Goal: Find specific page/section: Find specific page/section

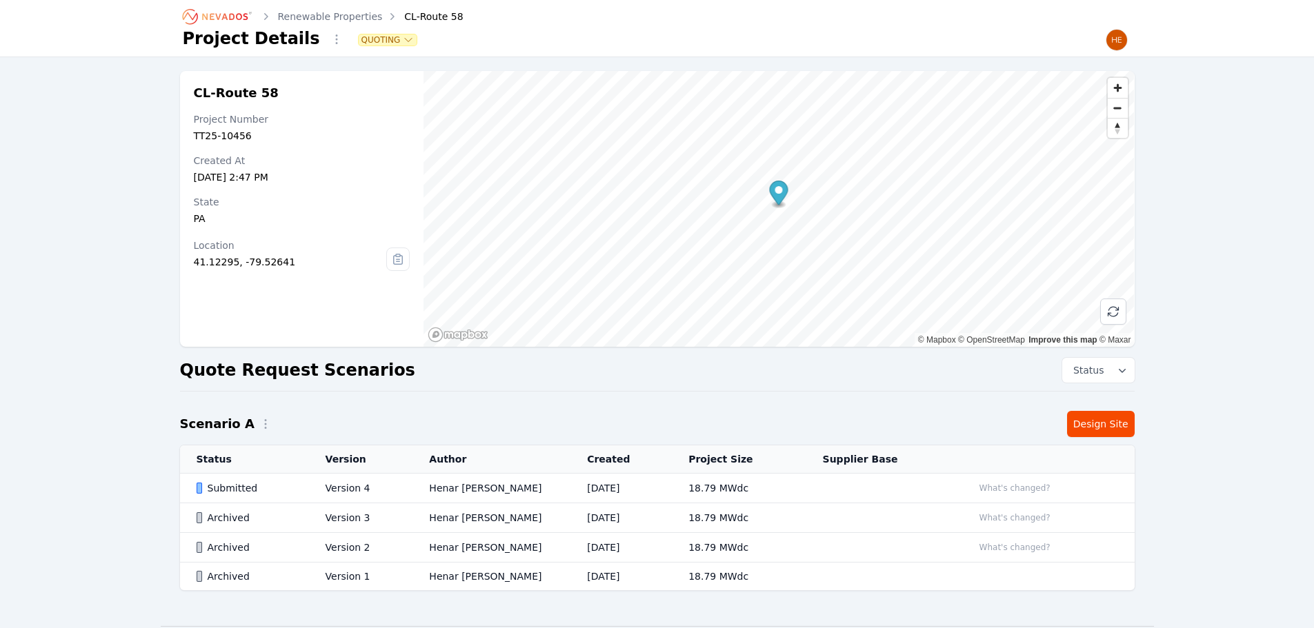
click at [212, 14] on icon "Breadcrumb" at bounding box center [225, 16] width 46 height 7
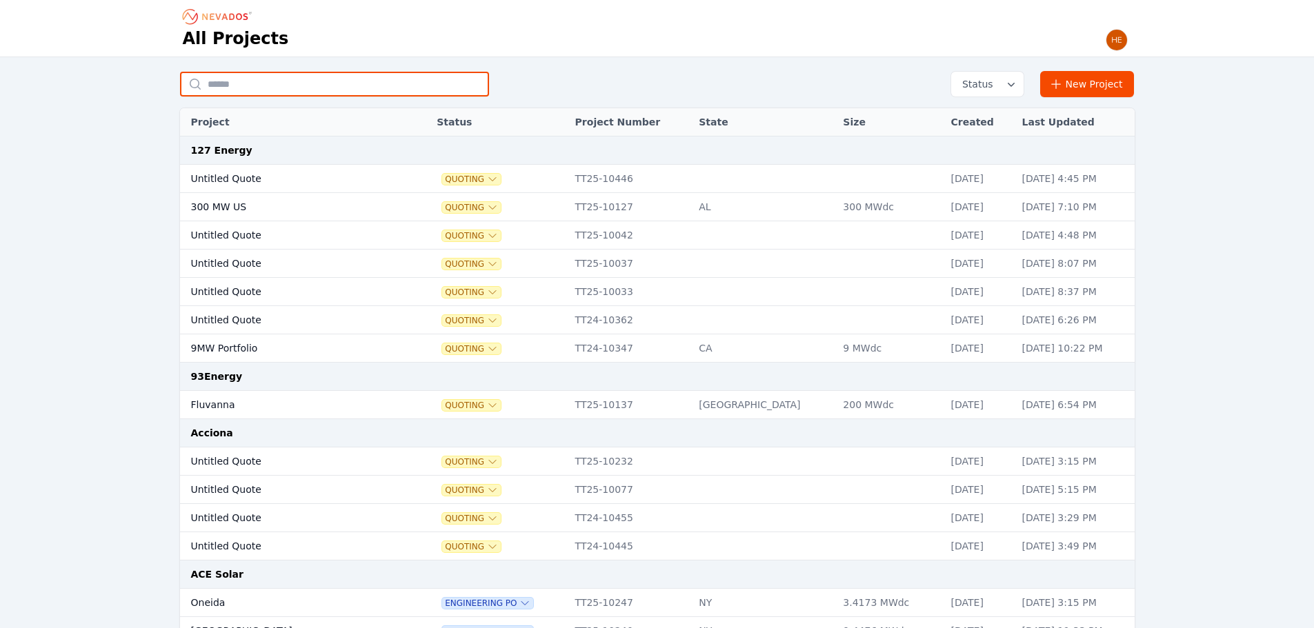
click at [243, 86] on input "text" at bounding box center [334, 84] width 309 height 25
type input "*******"
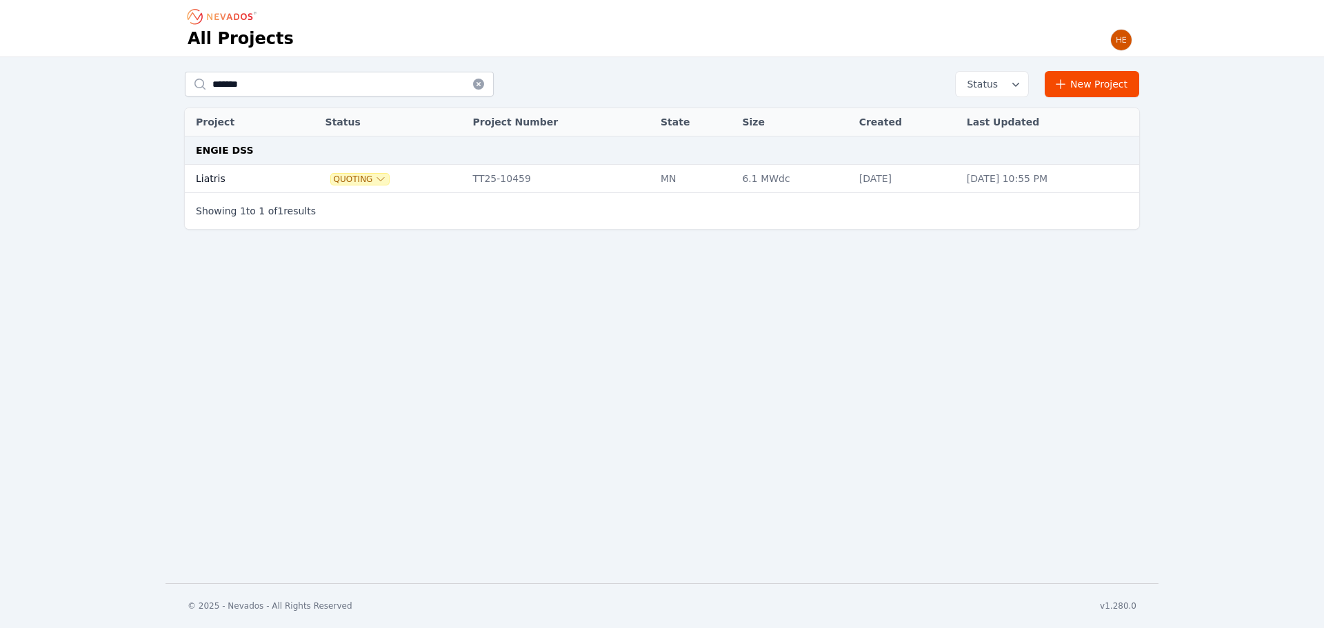
click at [217, 172] on td "Liatris" at bounding box center [239, 179] width 108 height 28
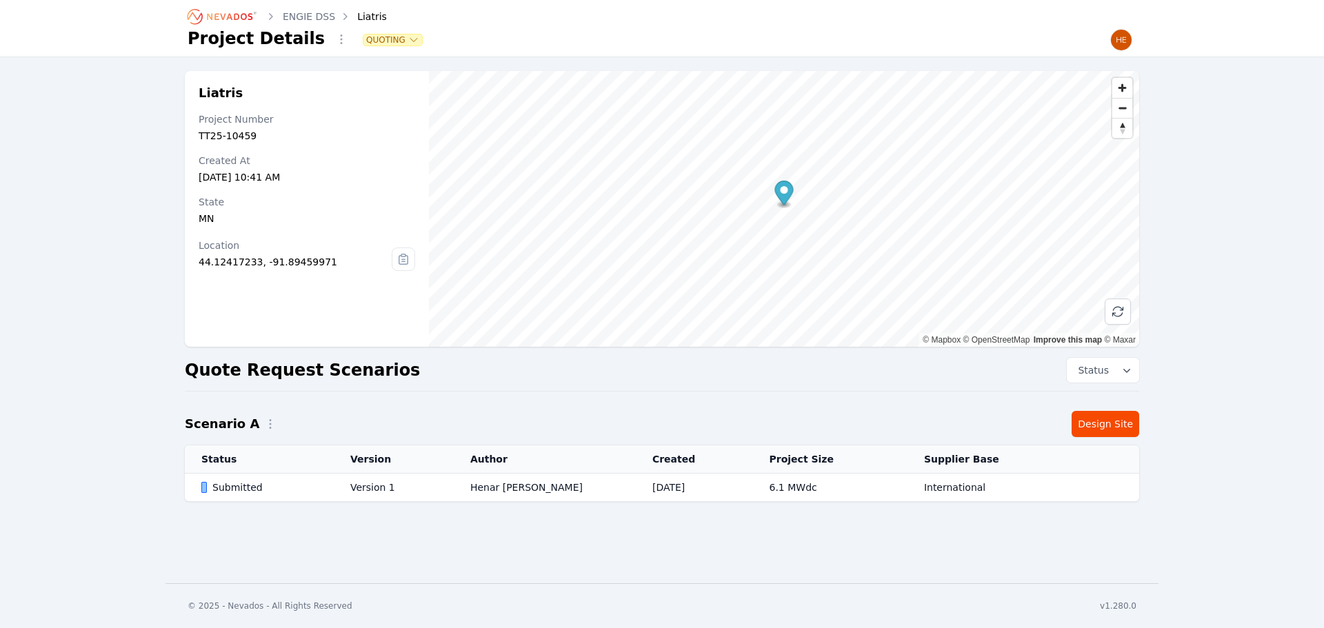
click at [208, 499] on td "Submitted" at bounding box center [259, 488] width 149 height 28
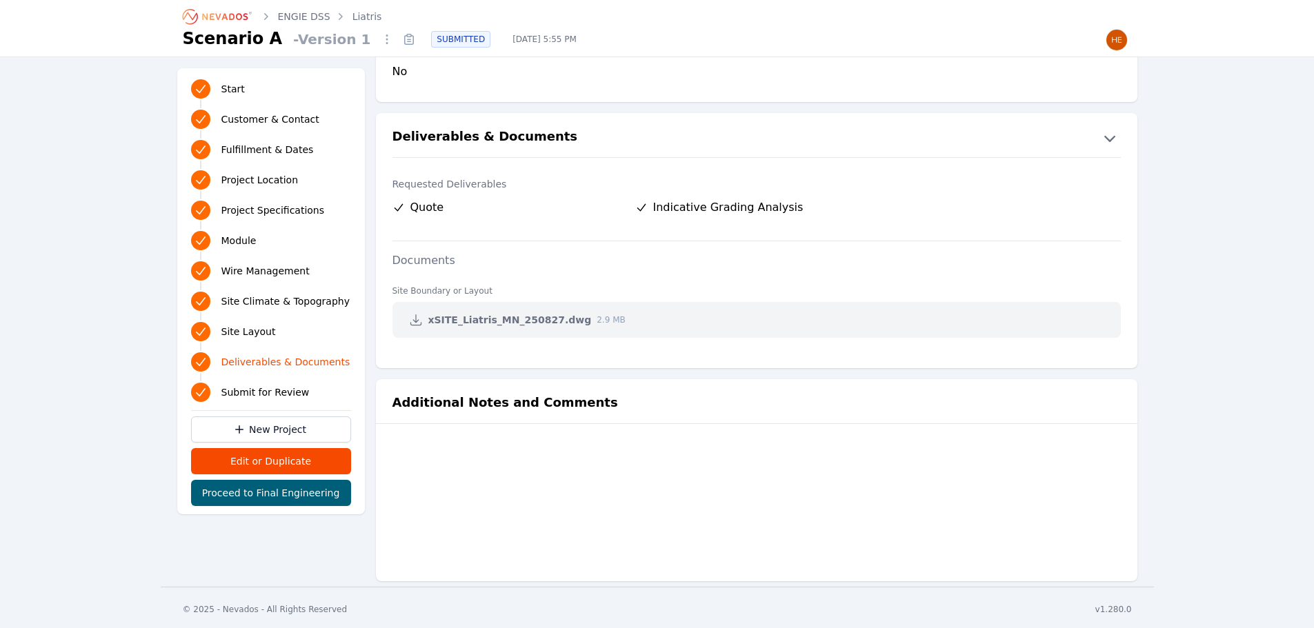
scroll to position [2681, 0]
